Goal: Task Accomplishment & Management: Complete application form

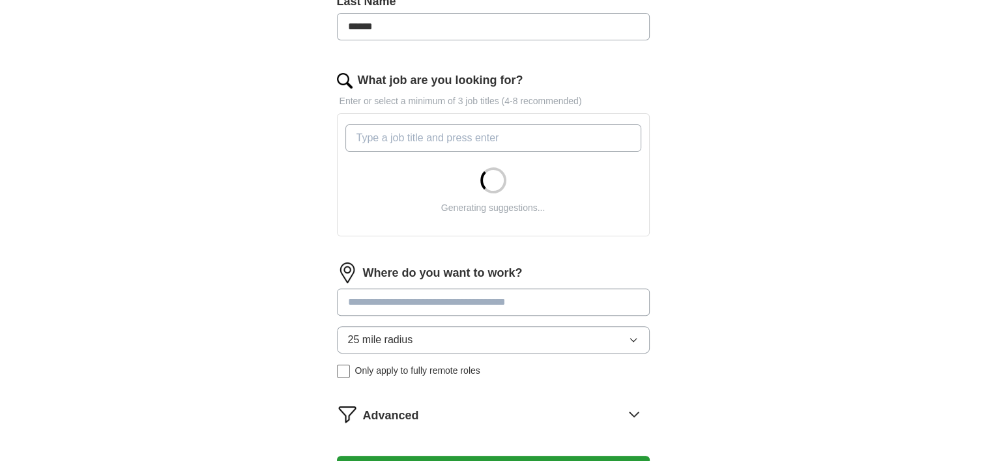
scroll to position [375, 0]
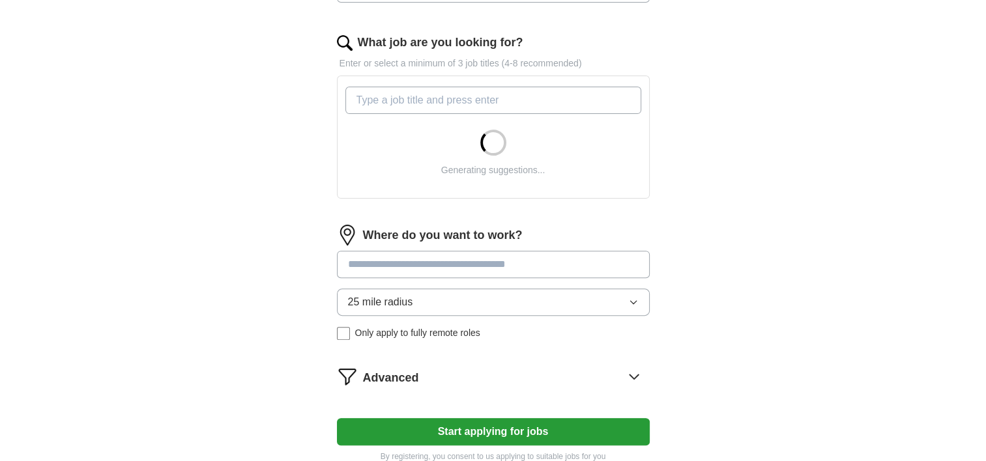
scroll to position [409, 0]
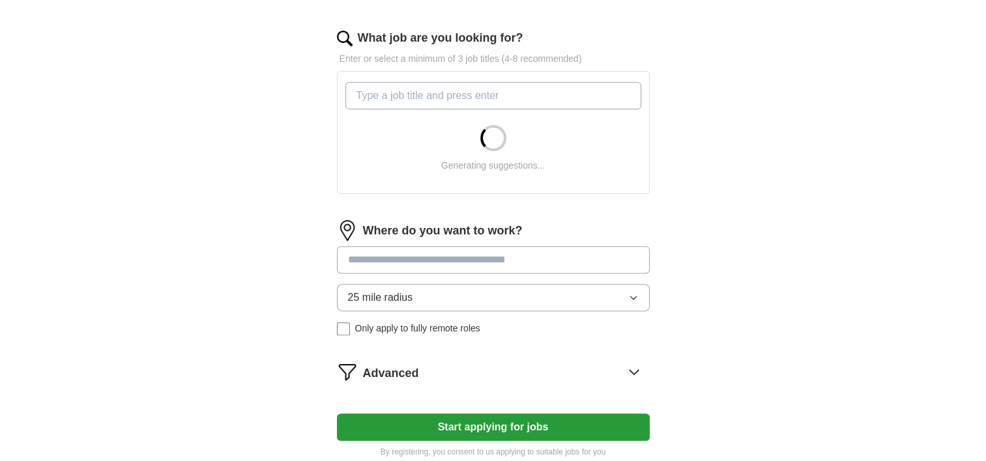
click at [378, 263] on input at bounding box center [493, 259] width 313 height 27
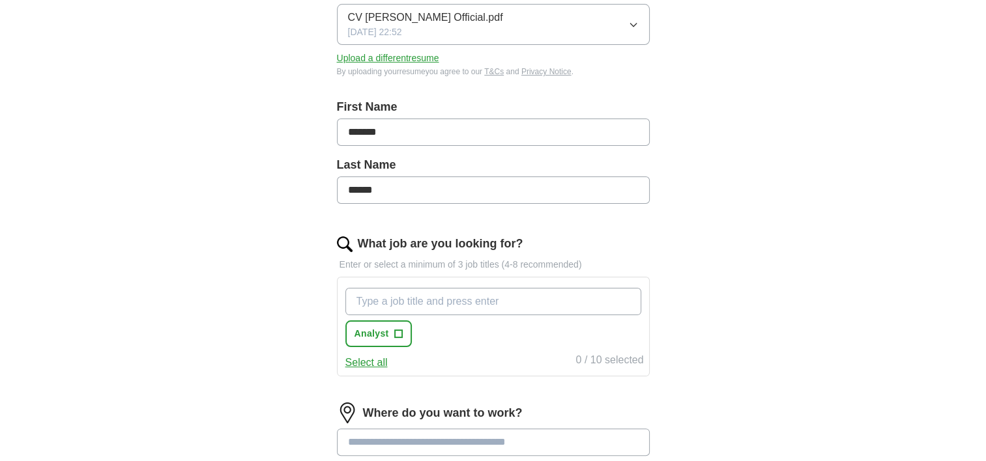
scroll to position [229, 0]
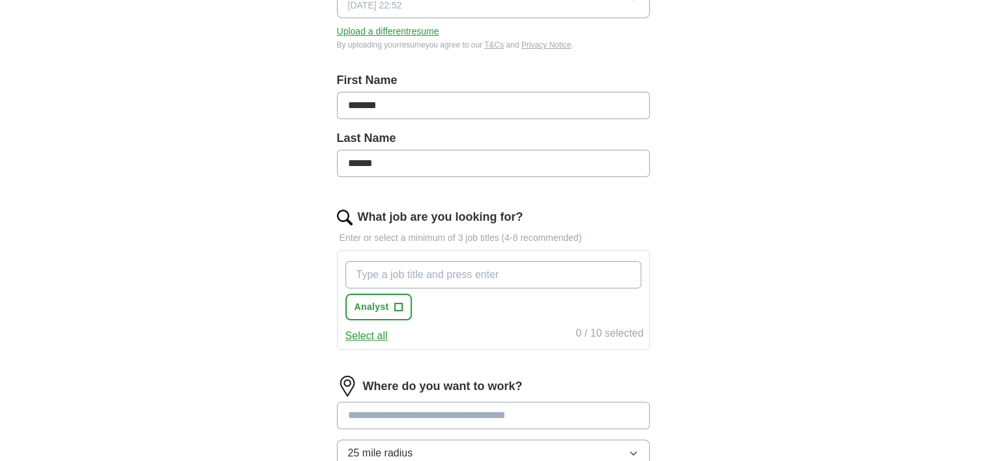
click at [409, 279] on input "What job are you looking for?" at bounding box center [493, 274] width 296 height 27
type input "i"
type input "Internship"
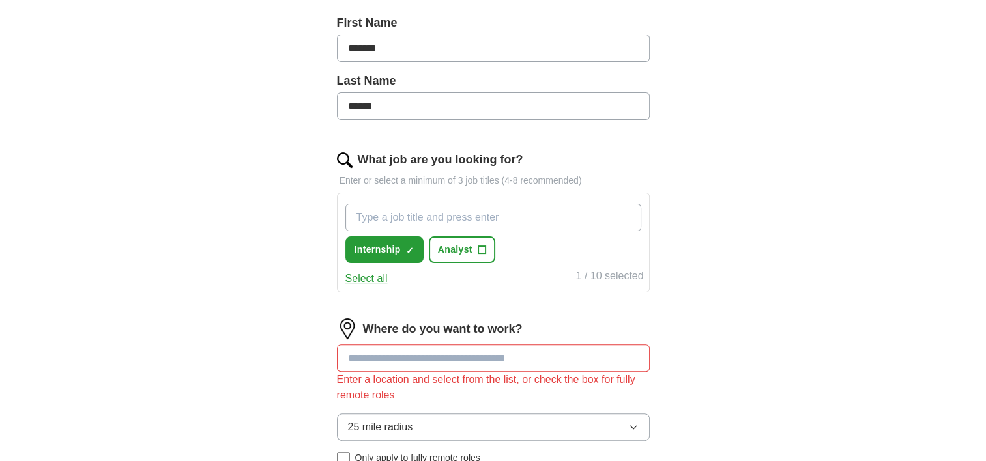
scroll to position [348, 0]
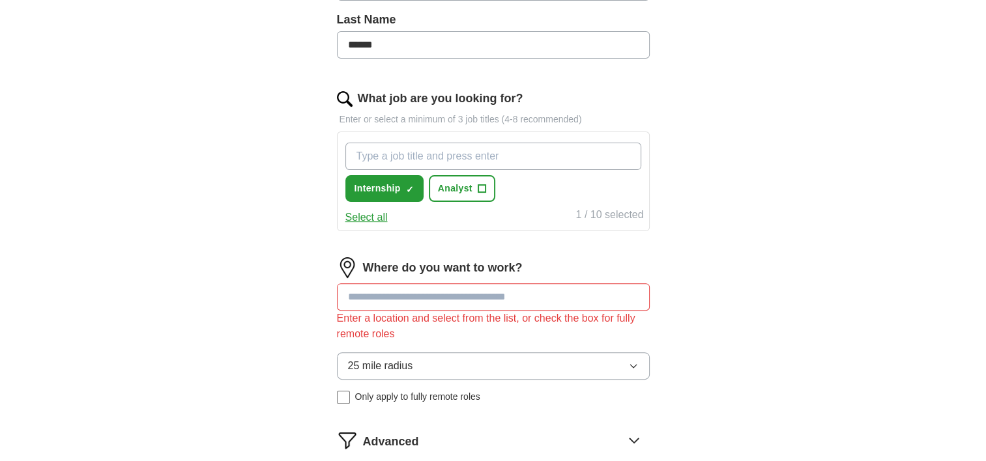
click at [415, 298] on input at bounding box center [493, 297] width 313 height 27
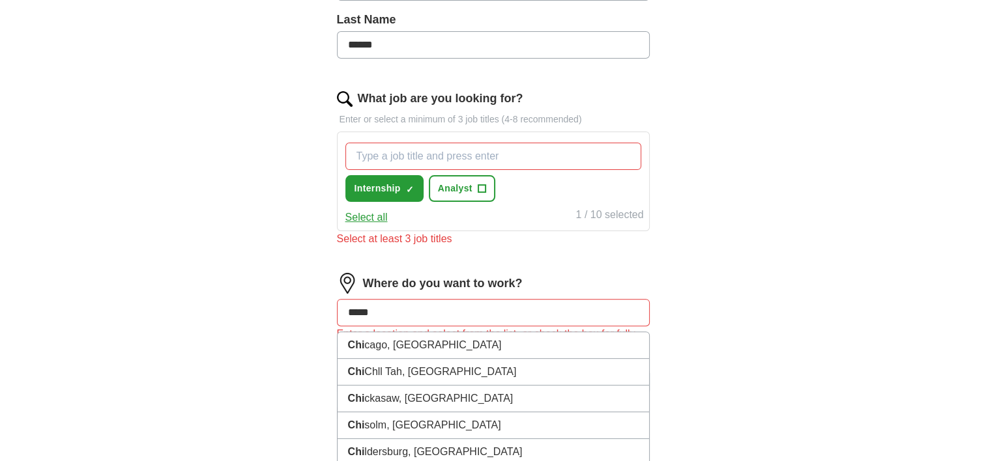
type input "******"
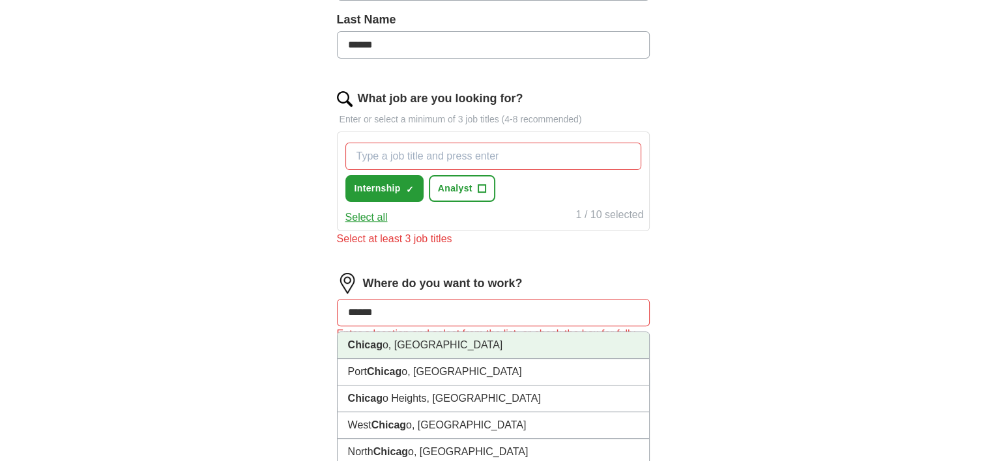
click at [411, 349] on li "Chicag o, [GEOGRAPHIC_DATA]" at bounding box center [494, 345] width 312 height 27
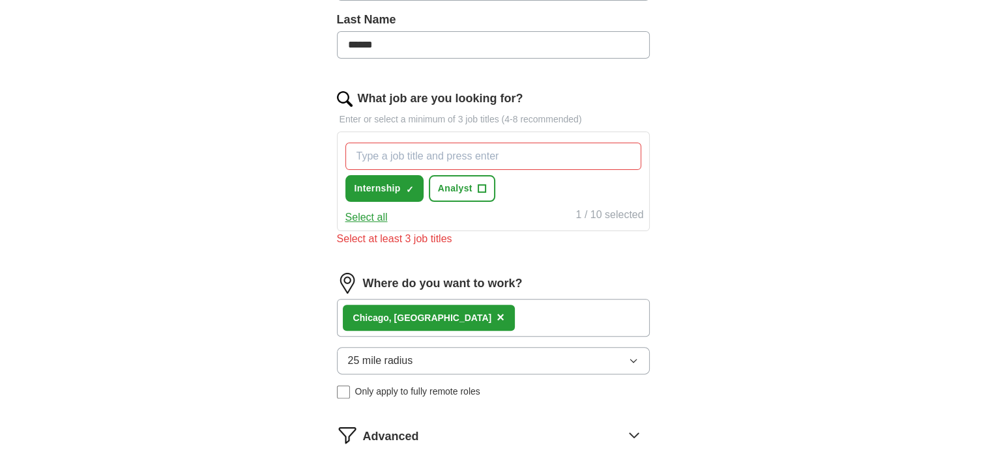
click at [457, 325] on div "Chicag o, [GEOGRAPHIC_DATA] ×" at bounding box center [493, 318] width 313 height 38
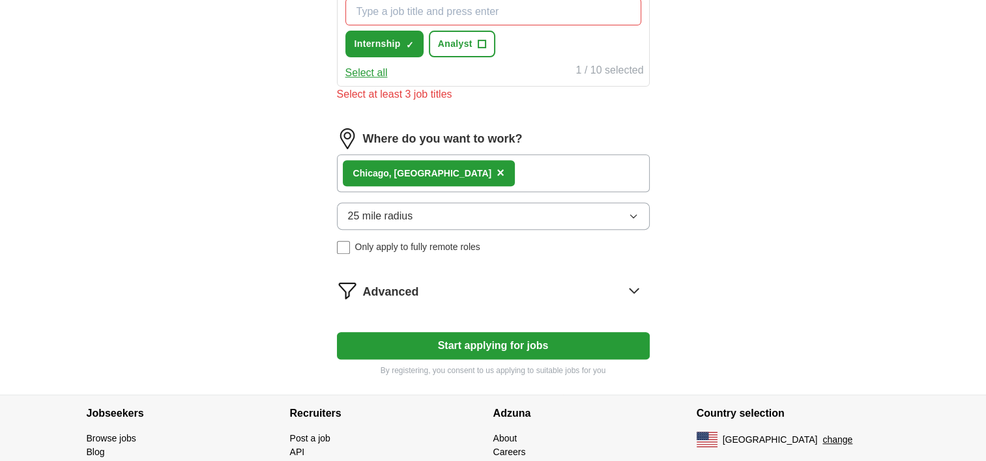
click at [404, 332] on button "Start applying for jobs" at bounding box center [493, 345] width 313 height 27
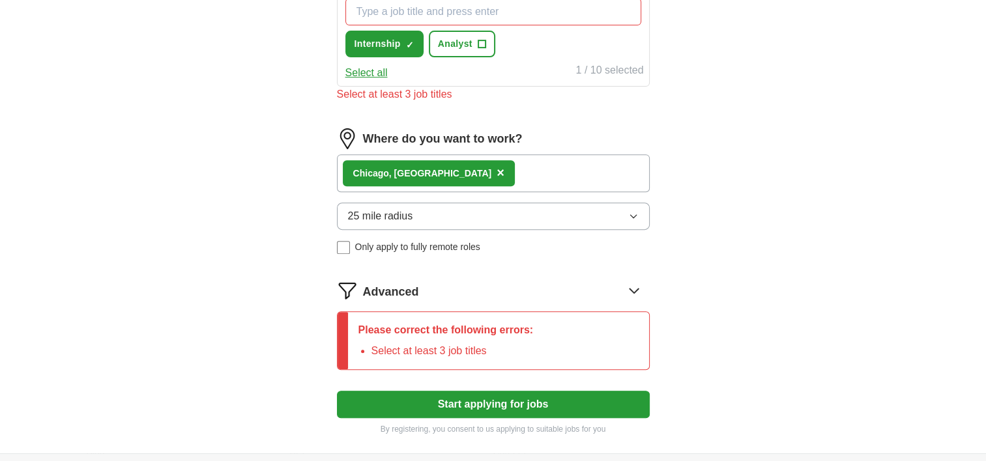
click at [406, 297] on span "Advanced" at bounding box center [391, 293] width 56 height 18
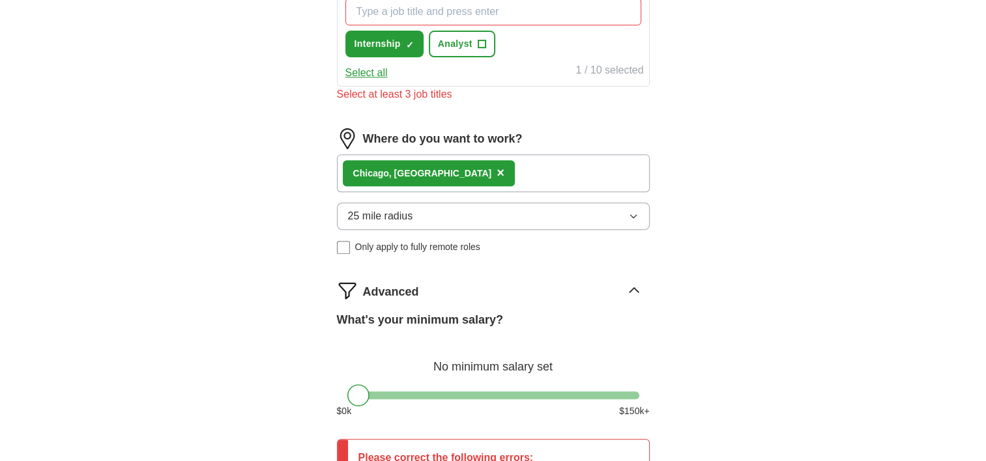
scroll to position [573, 0]
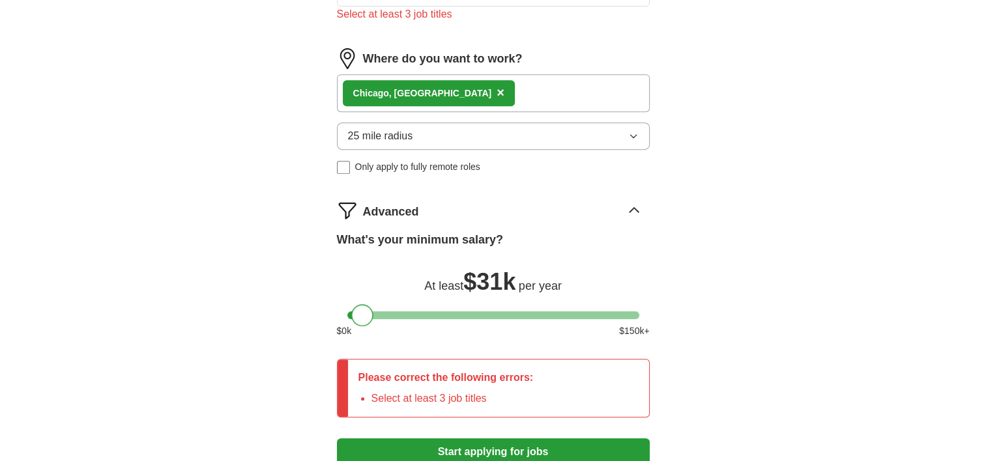
click at [359, 314] on div at bounding box center [362, 315] width 22 height 22
